Goal: Transaction & Acquisition: Purchase product/service

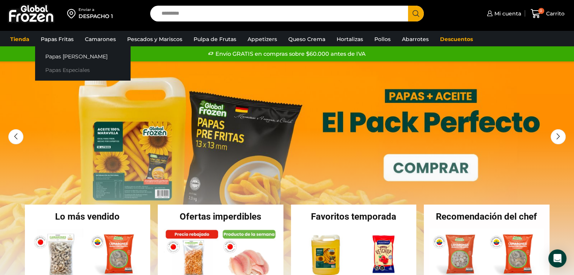
click at [80, 69] on link "Papas Especiales" at bounding box center [82, 70] width 95 height 14
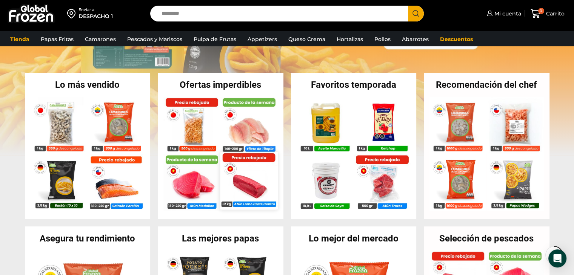
scroll to position [113, 0]
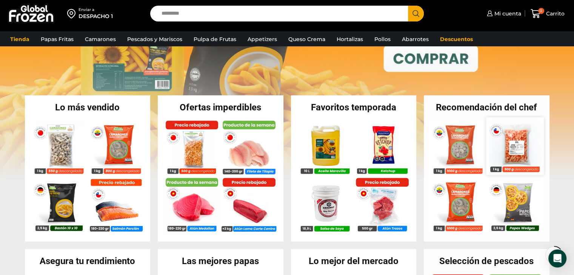
click at [514, 154] on img at bounding box center [514, 145] width 57 height 57
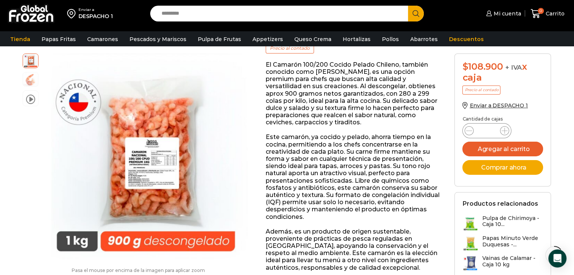
scroll to position [151, 0]
